Goal: Task Accomplishment & Management: Use online tool/utility

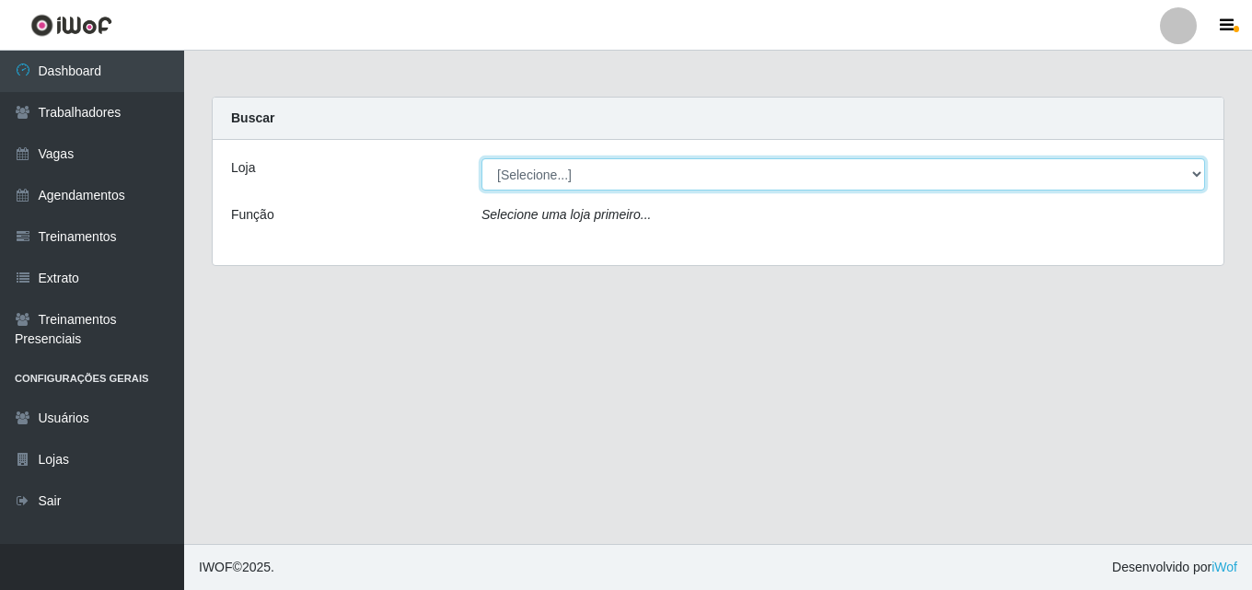
click at [514, 175] on select "[Selecione...] Chinatown Sushimi - [GEOGRAPHIC_DATA]" at bounding box center [844, 174] width 724 height 32
select select "357"
click at [482, 158] on select "[Selecione...] Chinatown Sushimi - [GEOGRAPHIC_DATA]" at bounding box center [844, 174] width 724 height 32
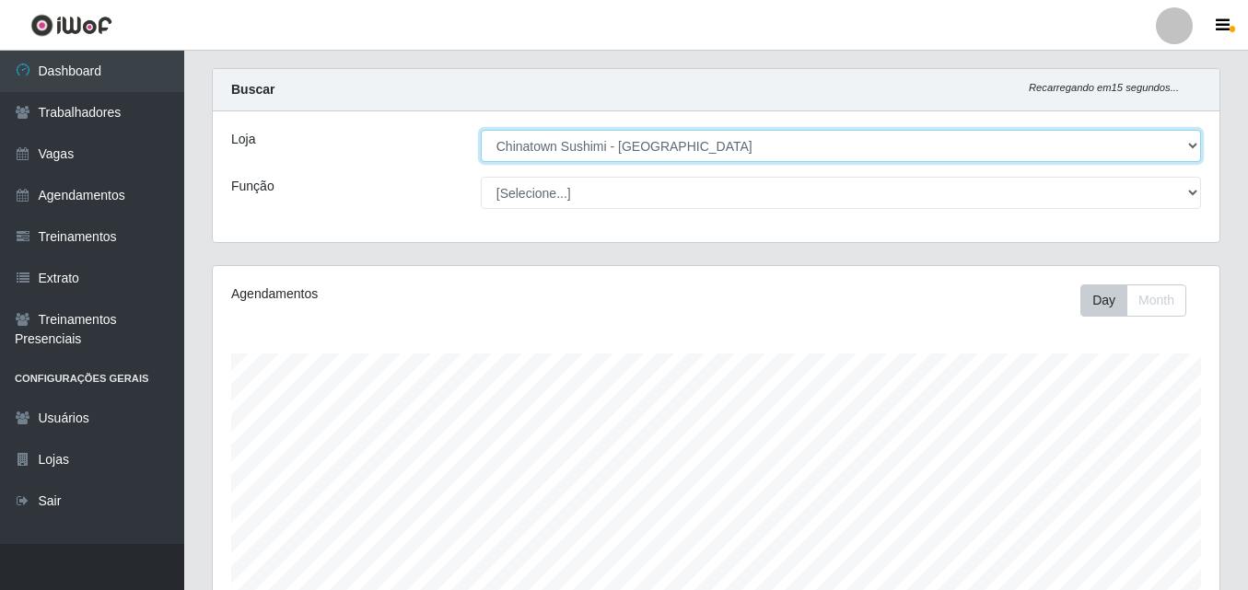
scroll to position [305, 0]
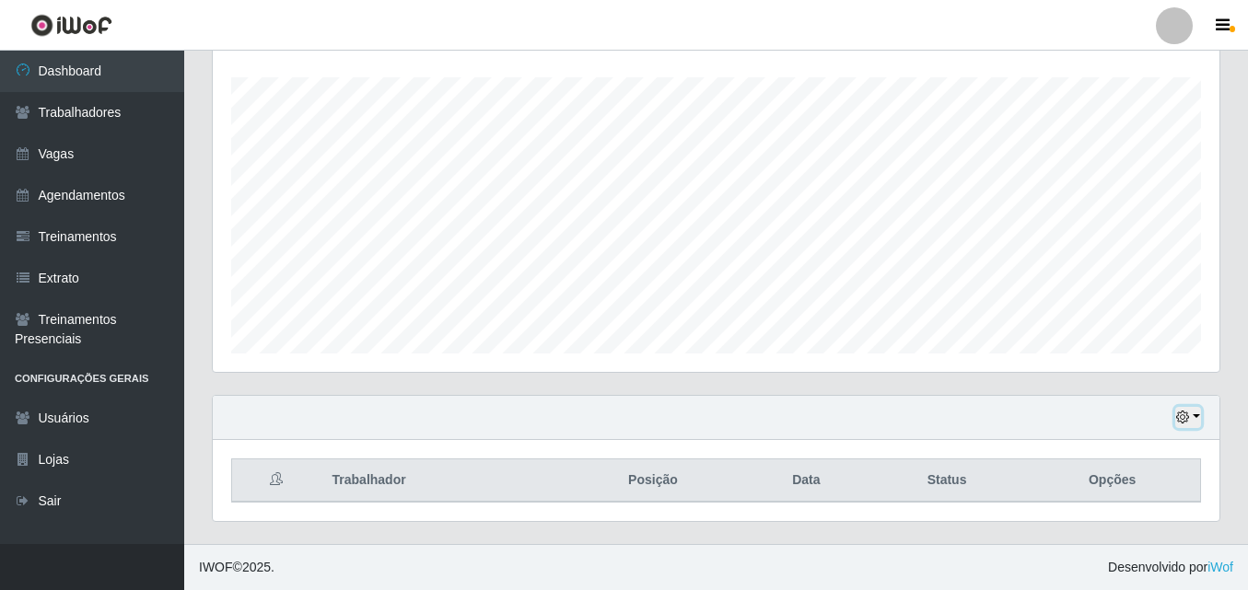
click at [1194, 418] on button "button" at bounding box center [1188, 417] width 26 height 21
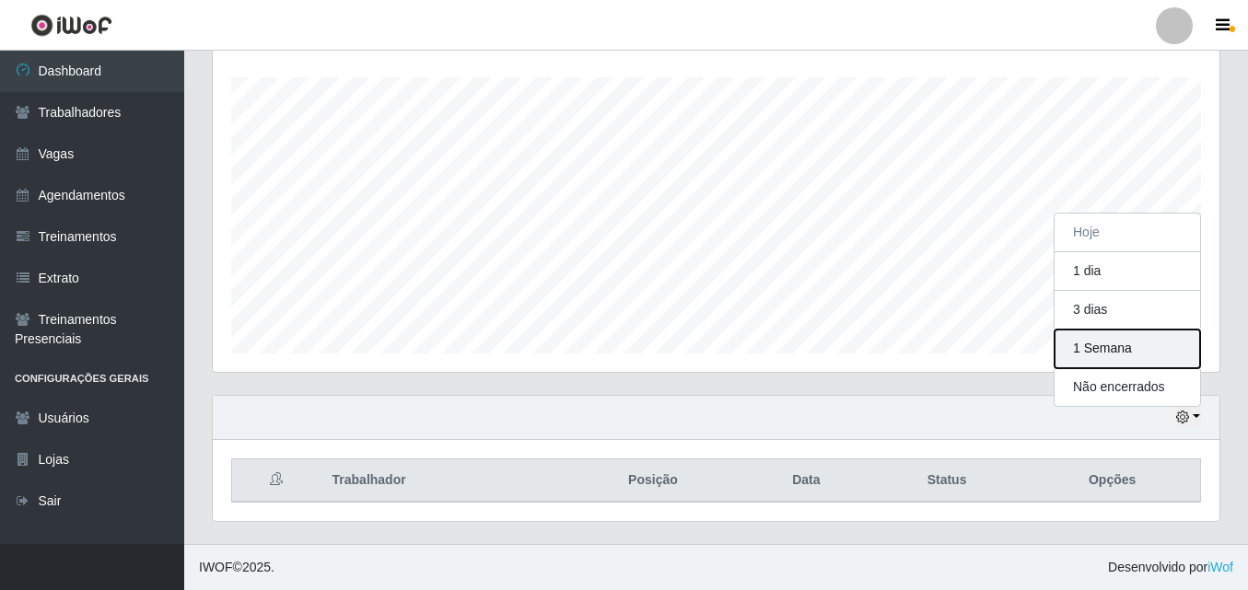
click at [1147, 353] on button "1 Semana" at bounding box center [1127, 349] width 146 height 39
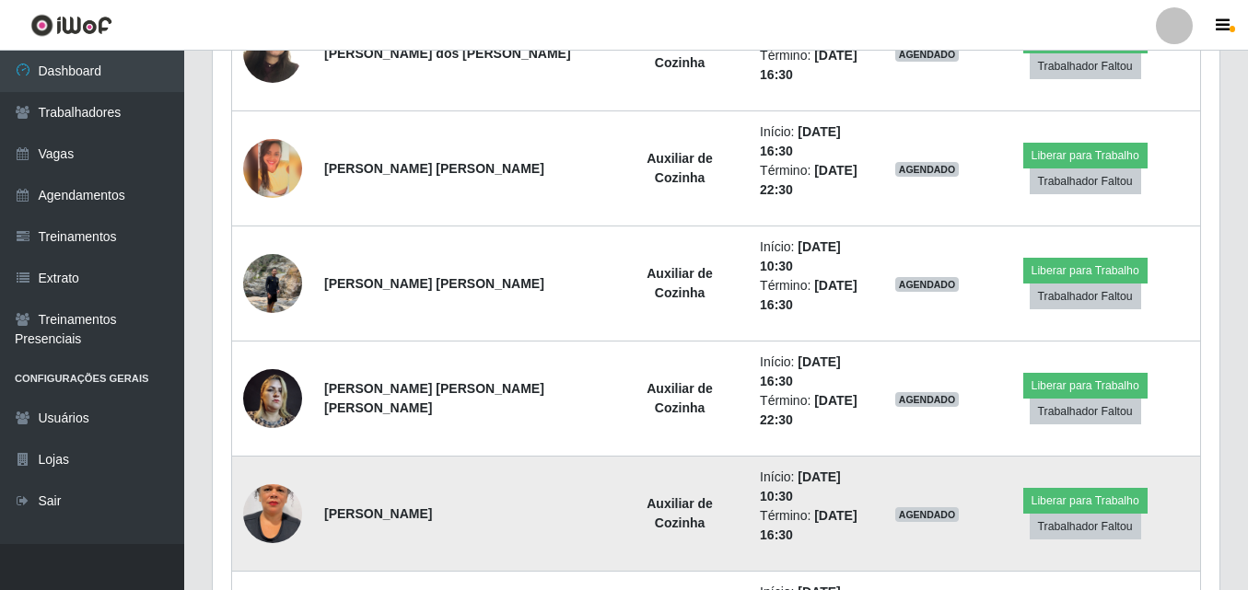
scroll to position [950, 0]
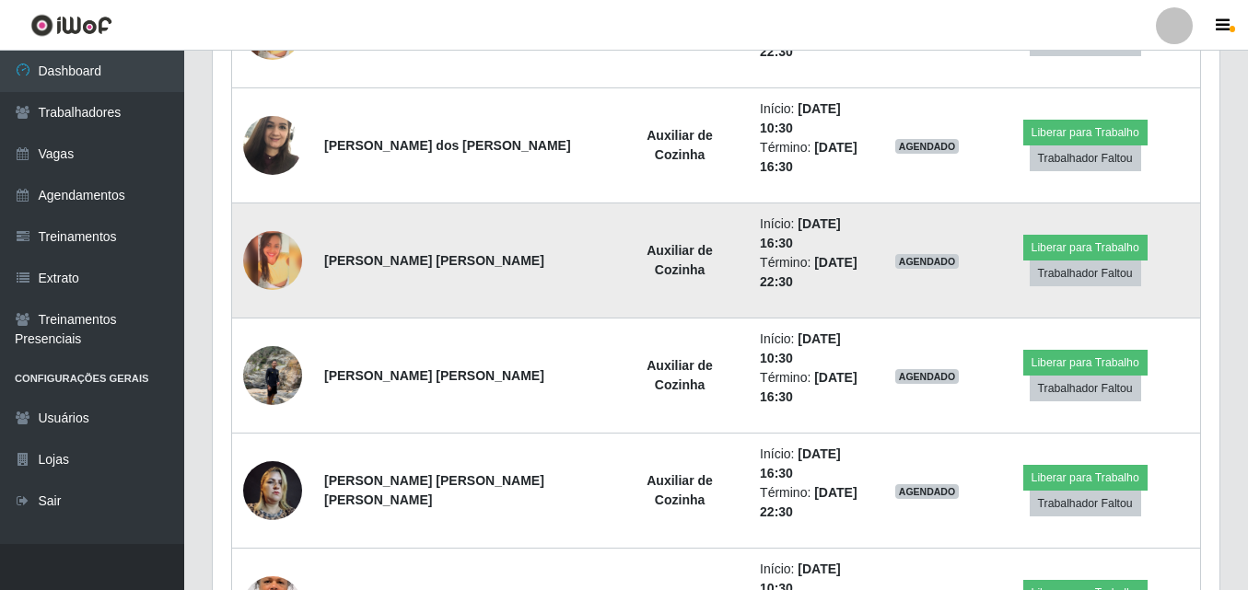
click at [276, 231] on img at bounding box center [272, 260] width 59 height 59
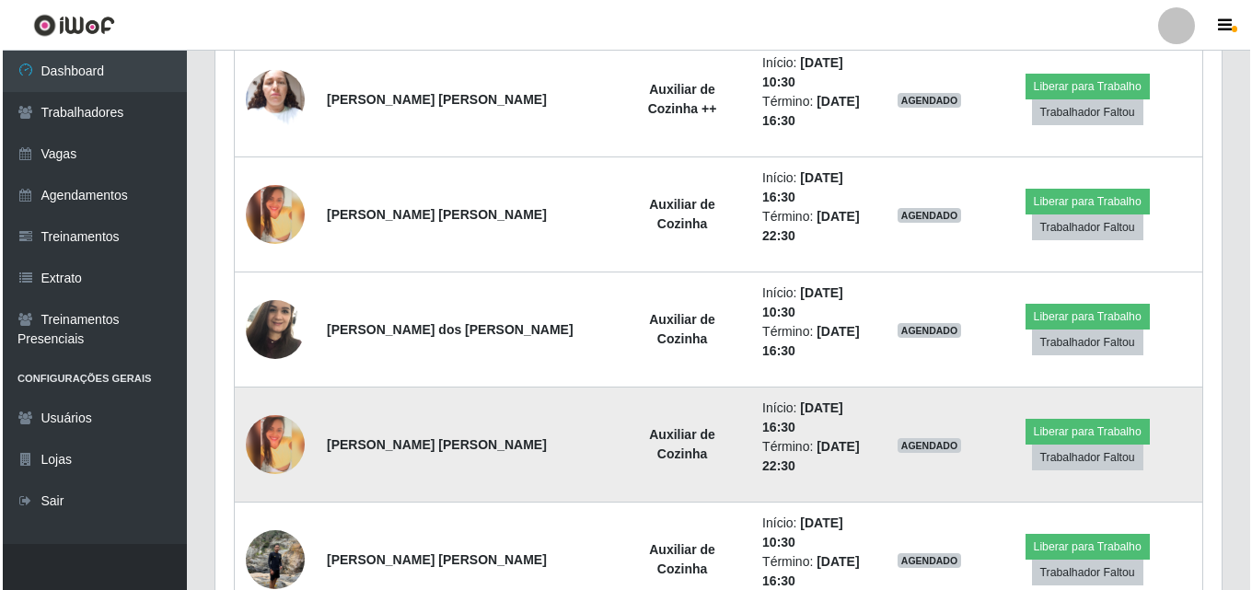
scroll to position [673, 0]
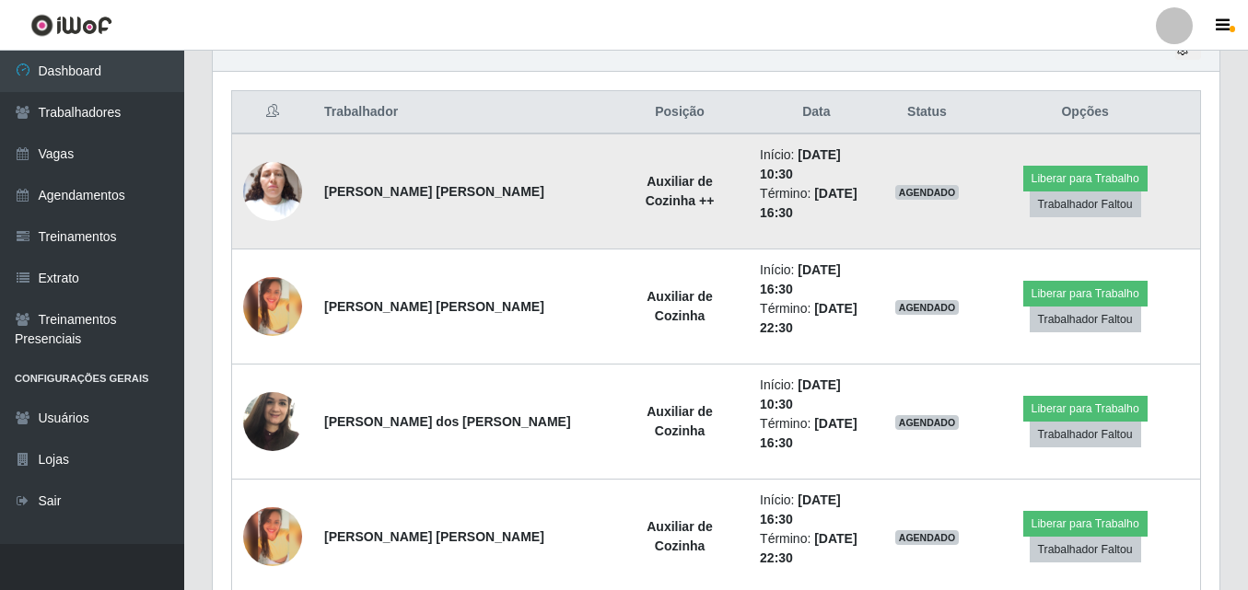
click at [262, 169] on img at bounding box center [272, 191] width 59 height 78
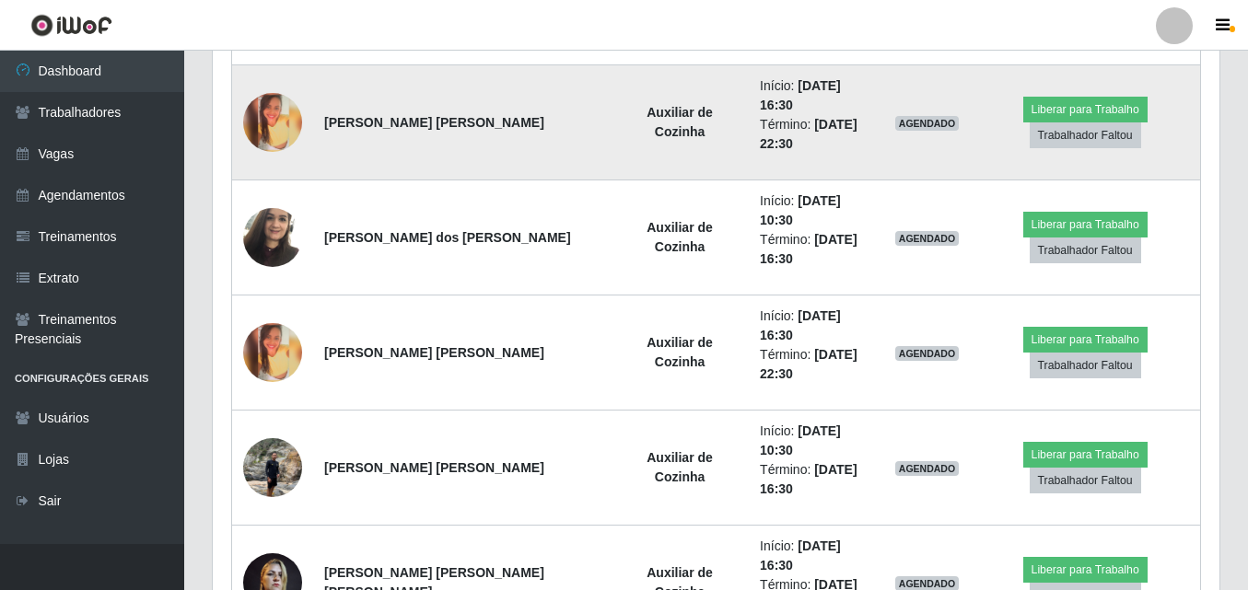
scroll to position [765, 0]
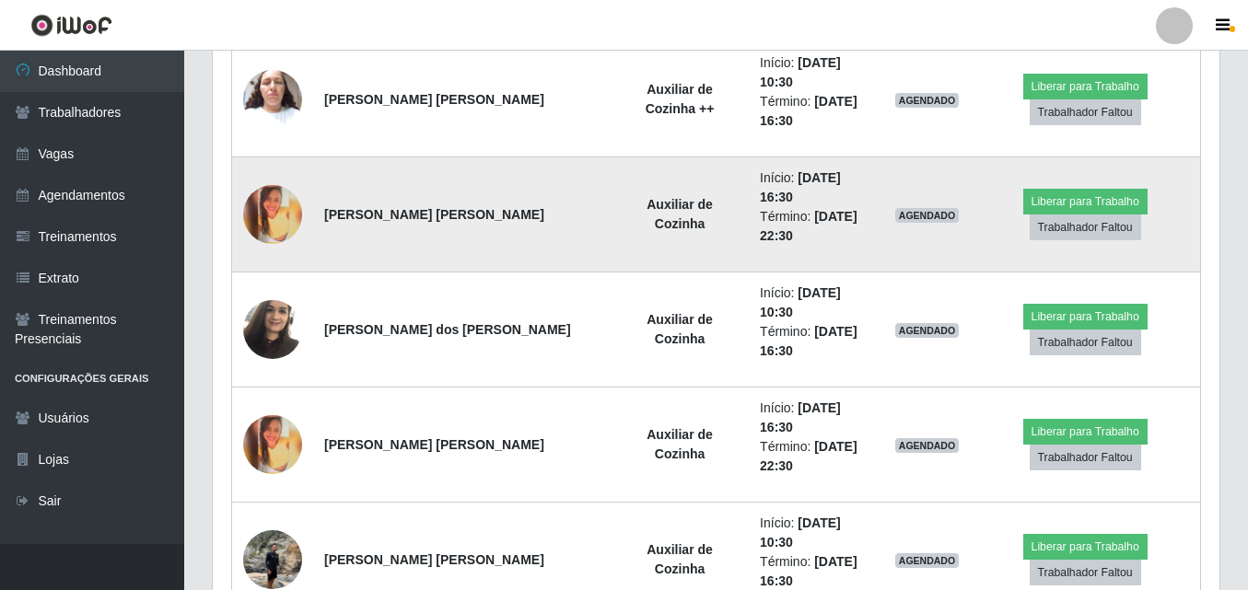
click at [287, 192] on img at bounding box center [272, 214] width 59 height 59
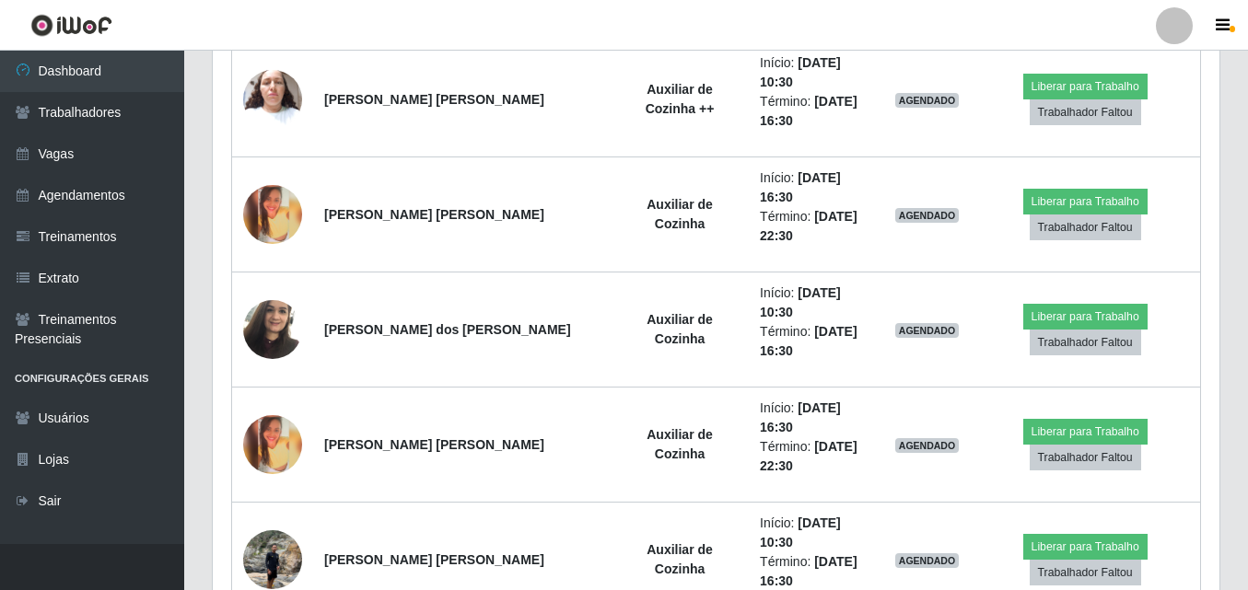
scroll to position [382, 1007]
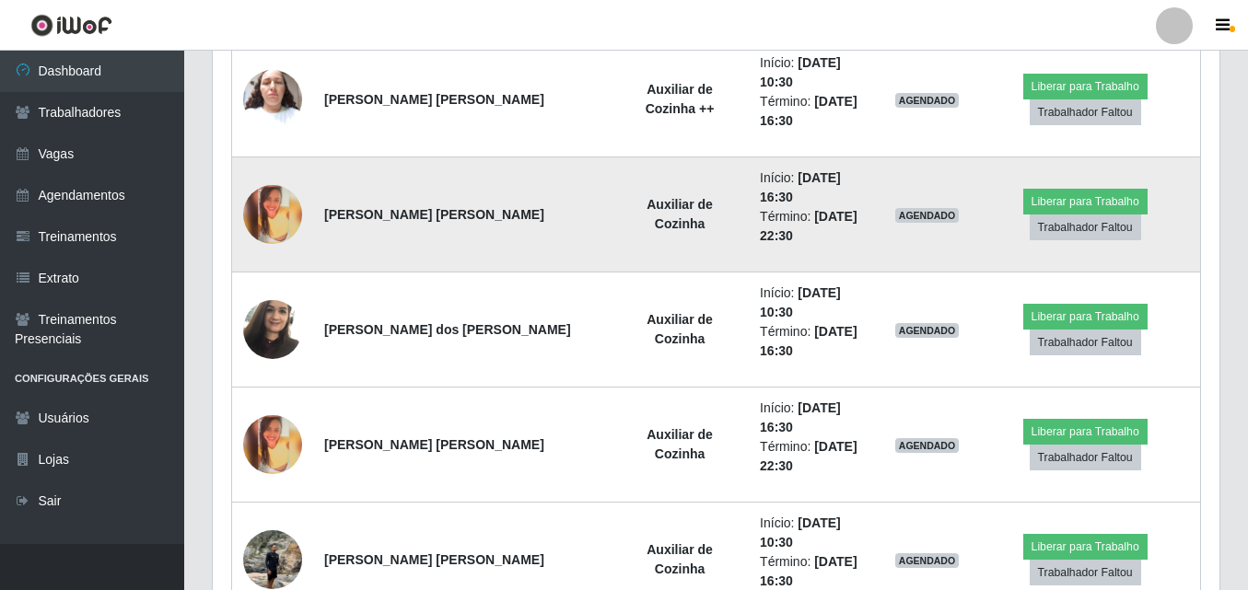
click at [254, 204] on img at bounding box center [272, 214] width 59 height 59
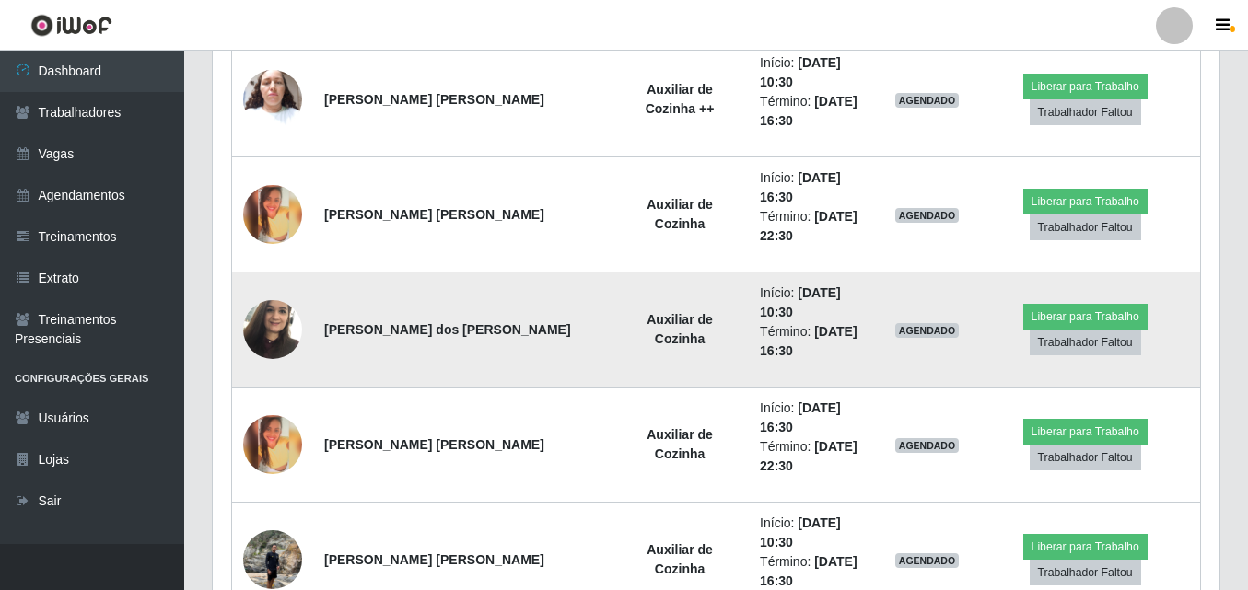
click at [273, 290] on img at bounding box center [272, 329] width 59 height 78
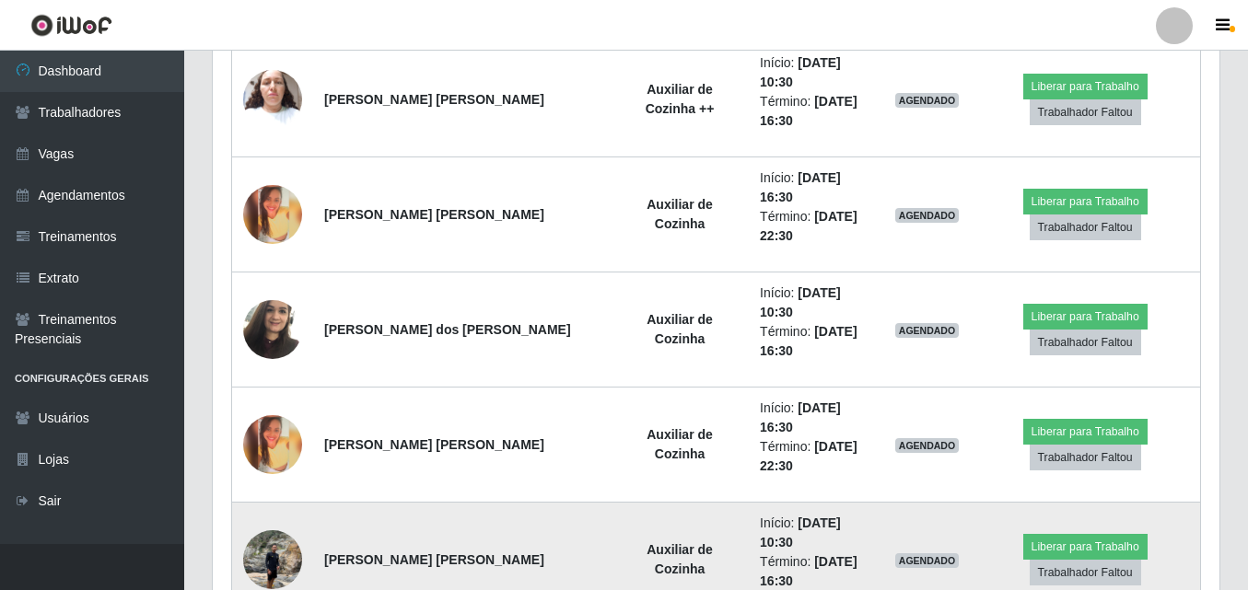
scroll to position [950, 0]
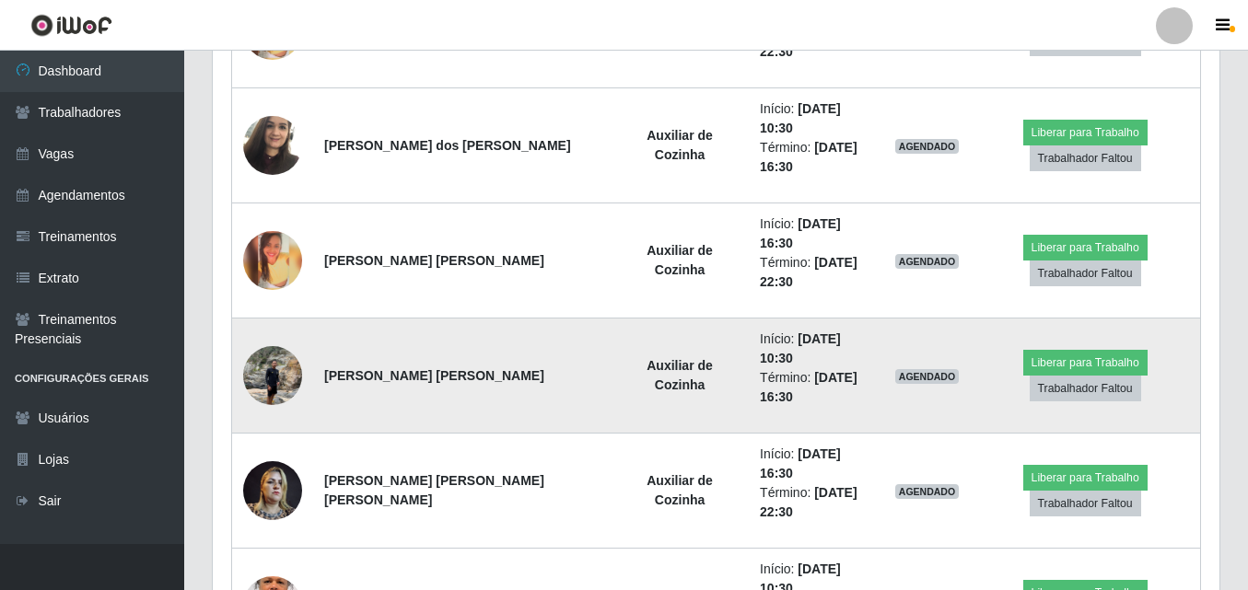
click at [269, 336] on img at bounding box center [272, 375] width 59 height 78
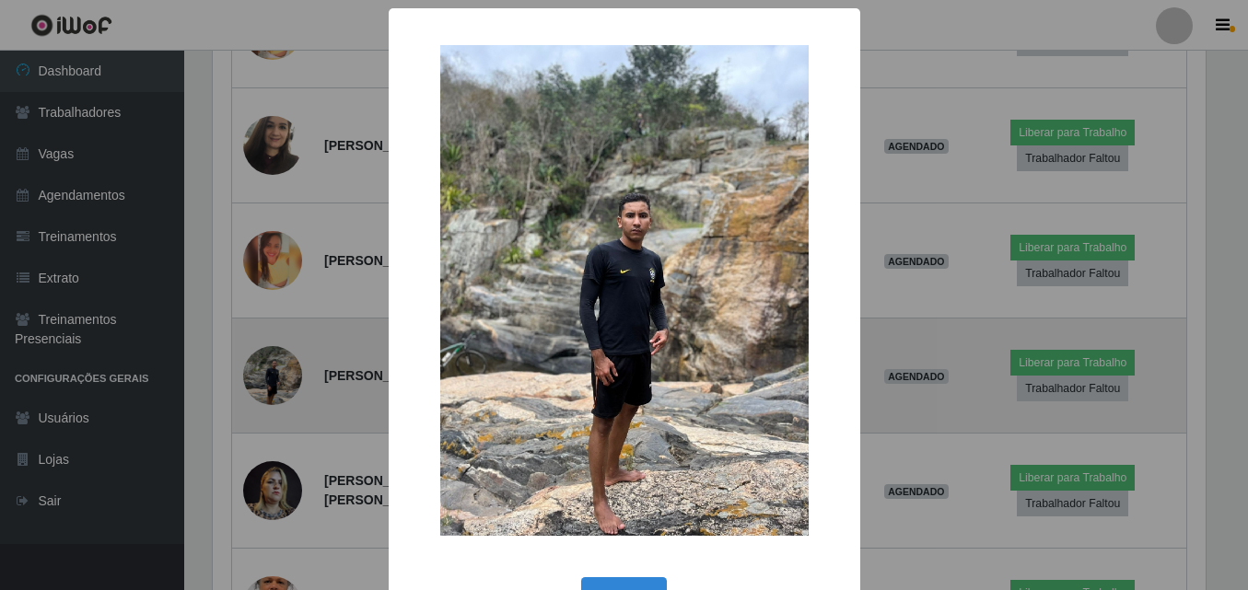
scroll to position [0, 0]
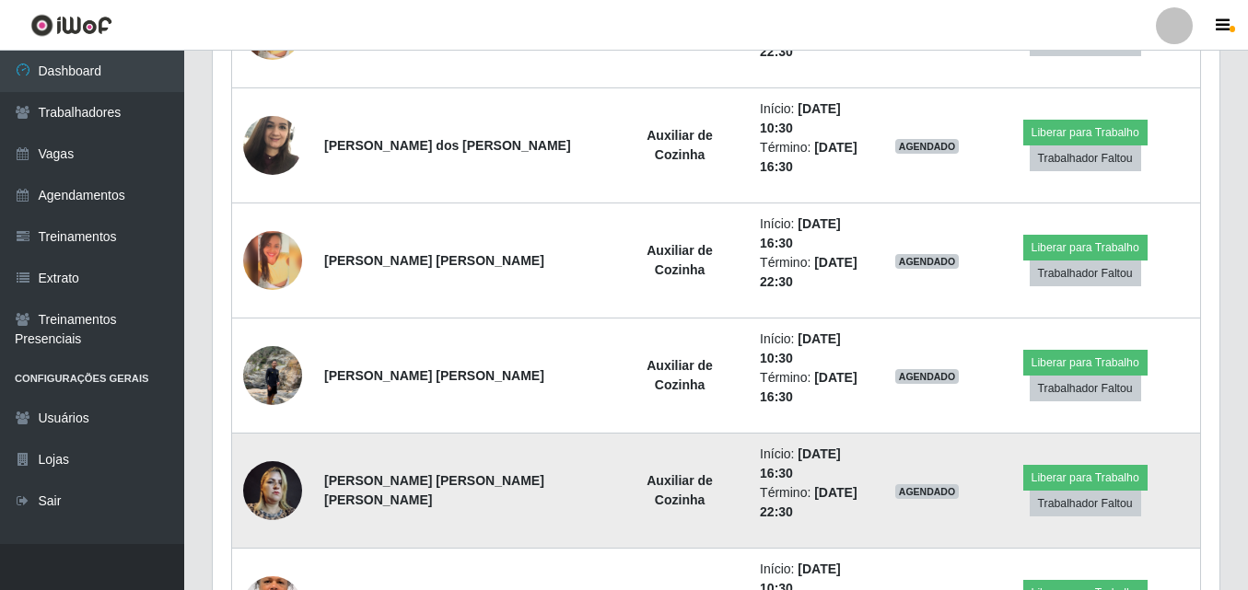
click at [282, 451] on img at bounding box center [272, 490] width 59 height 78
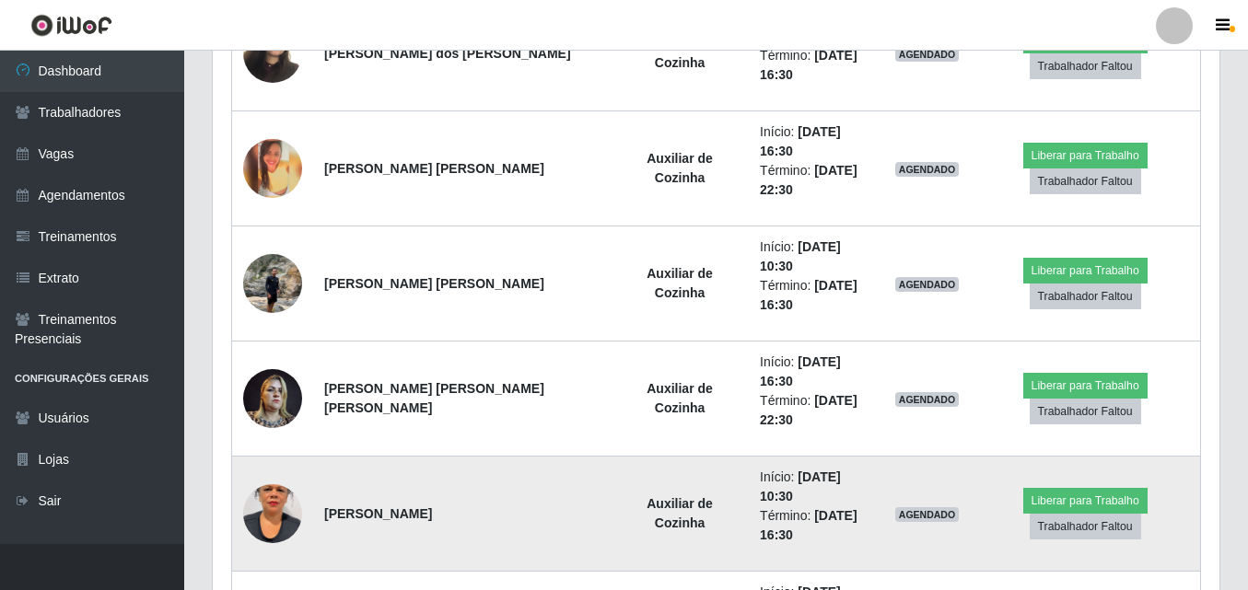
click at [282, 461] on img at bounding box center [272, 513] width 59 height 105
click at [286, 461] on img at bounding box center [272, 513] width 59 height 105
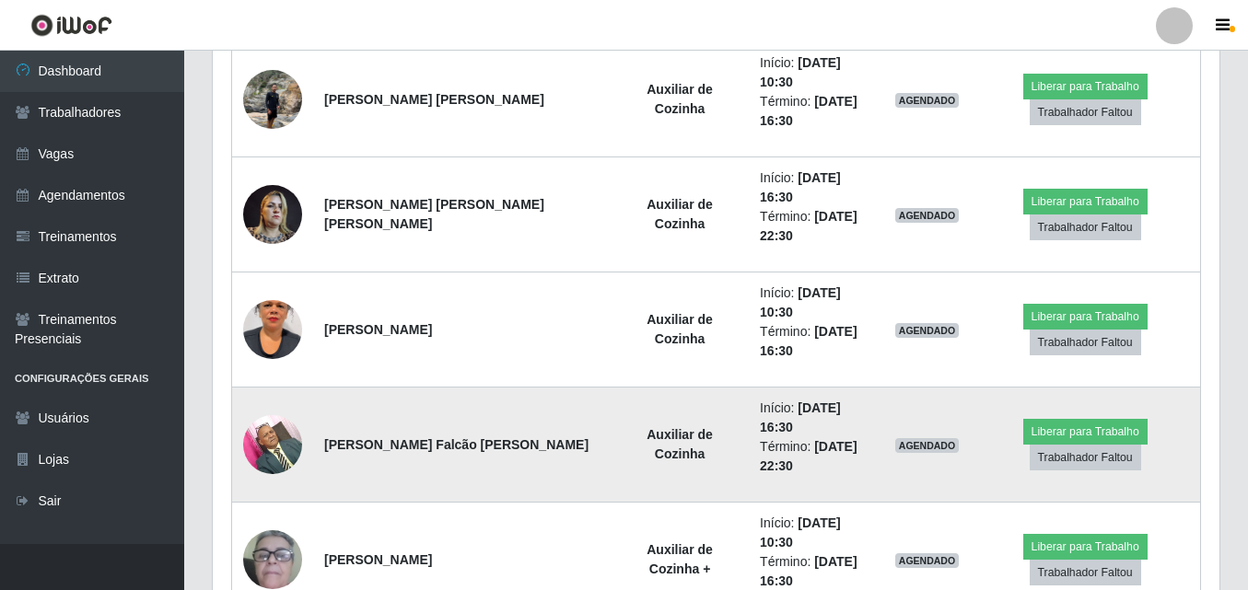
click at [279, 405] on img at bounding box center [272, 444] width 59 height 78
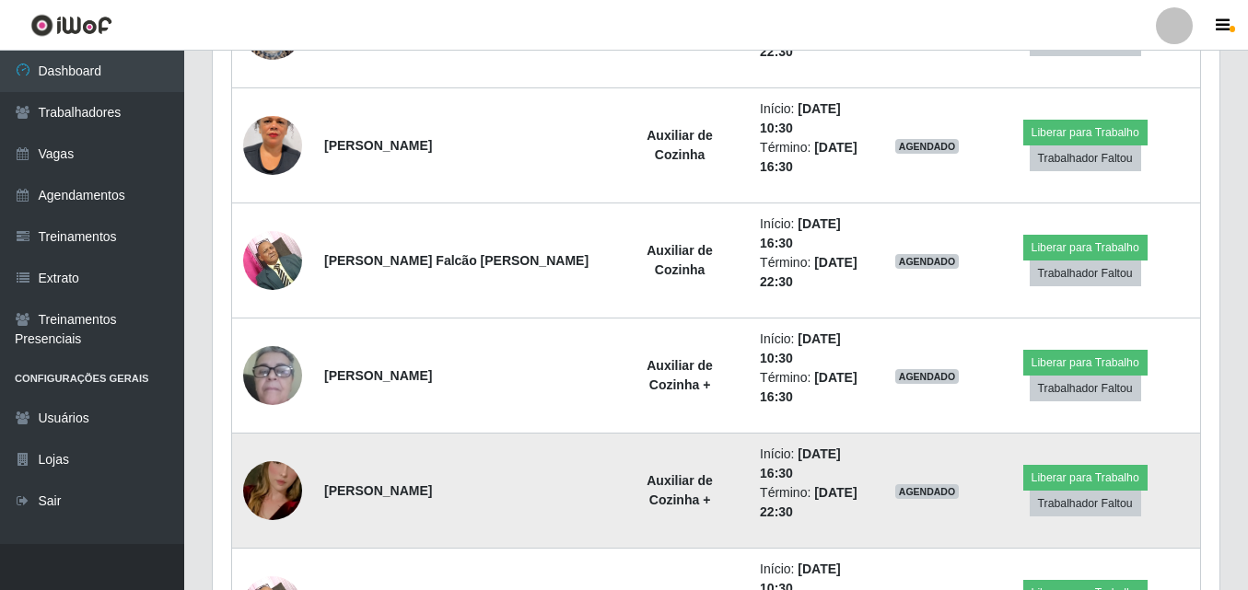
click at [270, 438] on img at bounding box center [272, 490] width 59 height 105
click at [266, 438] on img at bounding box center [272, 490] width 59 height 105
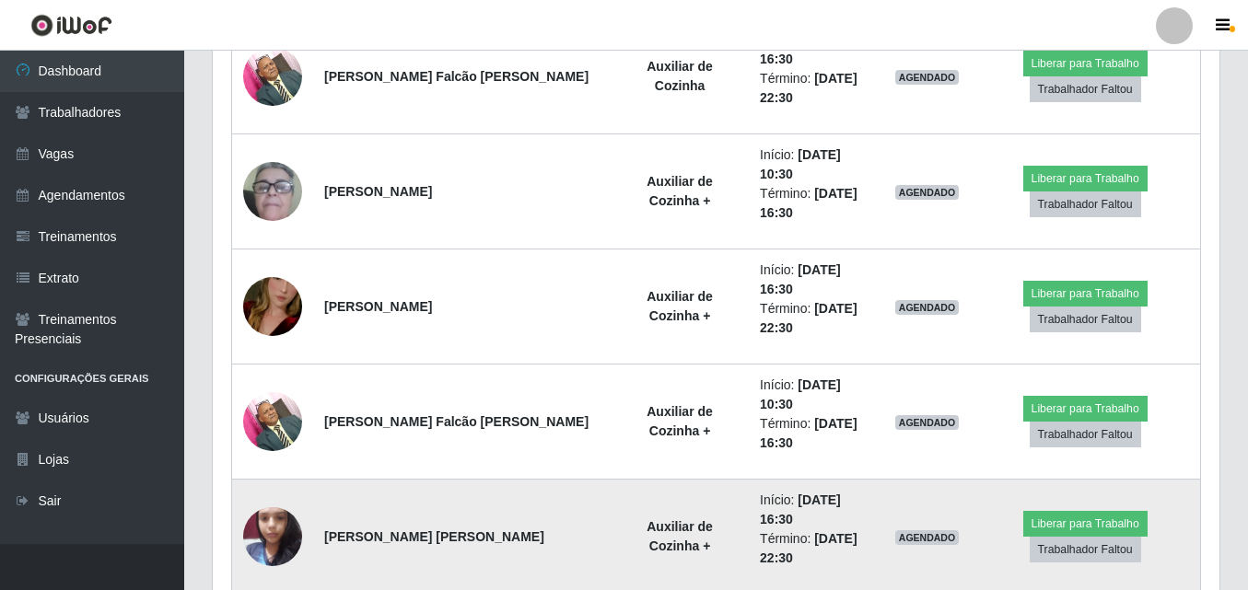
click at [283, 497] on img at bounding box center [272, 536] width 59 height 78
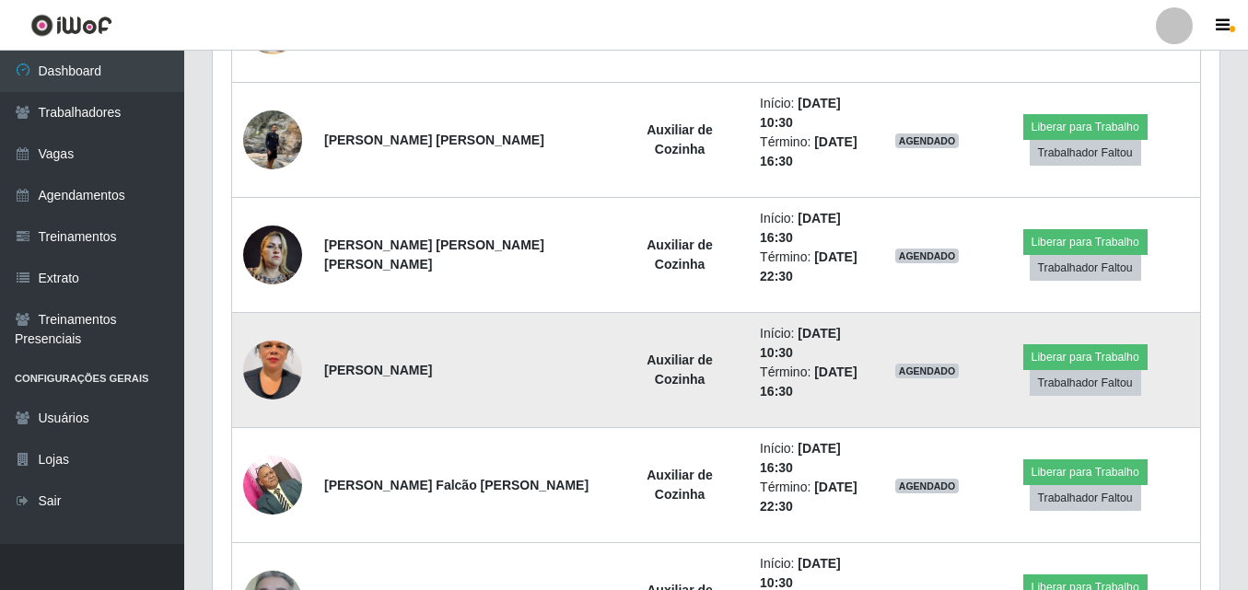
scroll to position [1277, 0]
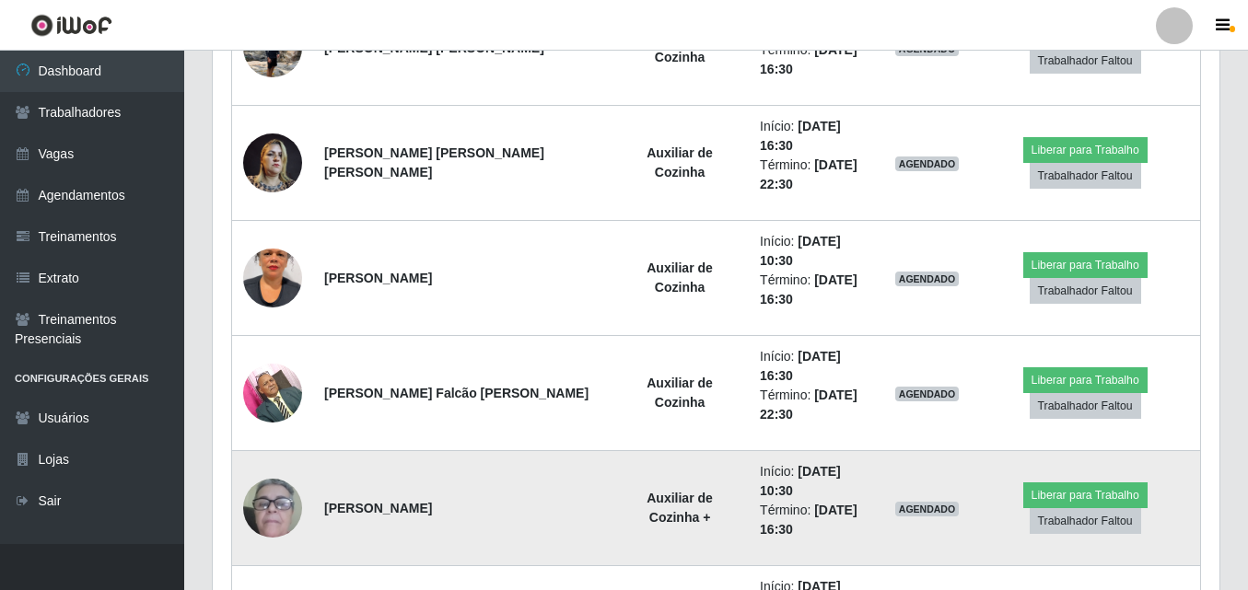
click at [749, 451] on td "Início: [DATE] 10:30 Término: [DATE] 16:30" at bounding box center [816, 508] width 135 height 115
